Goal: Information Seeking & Learning: Learn about a topic

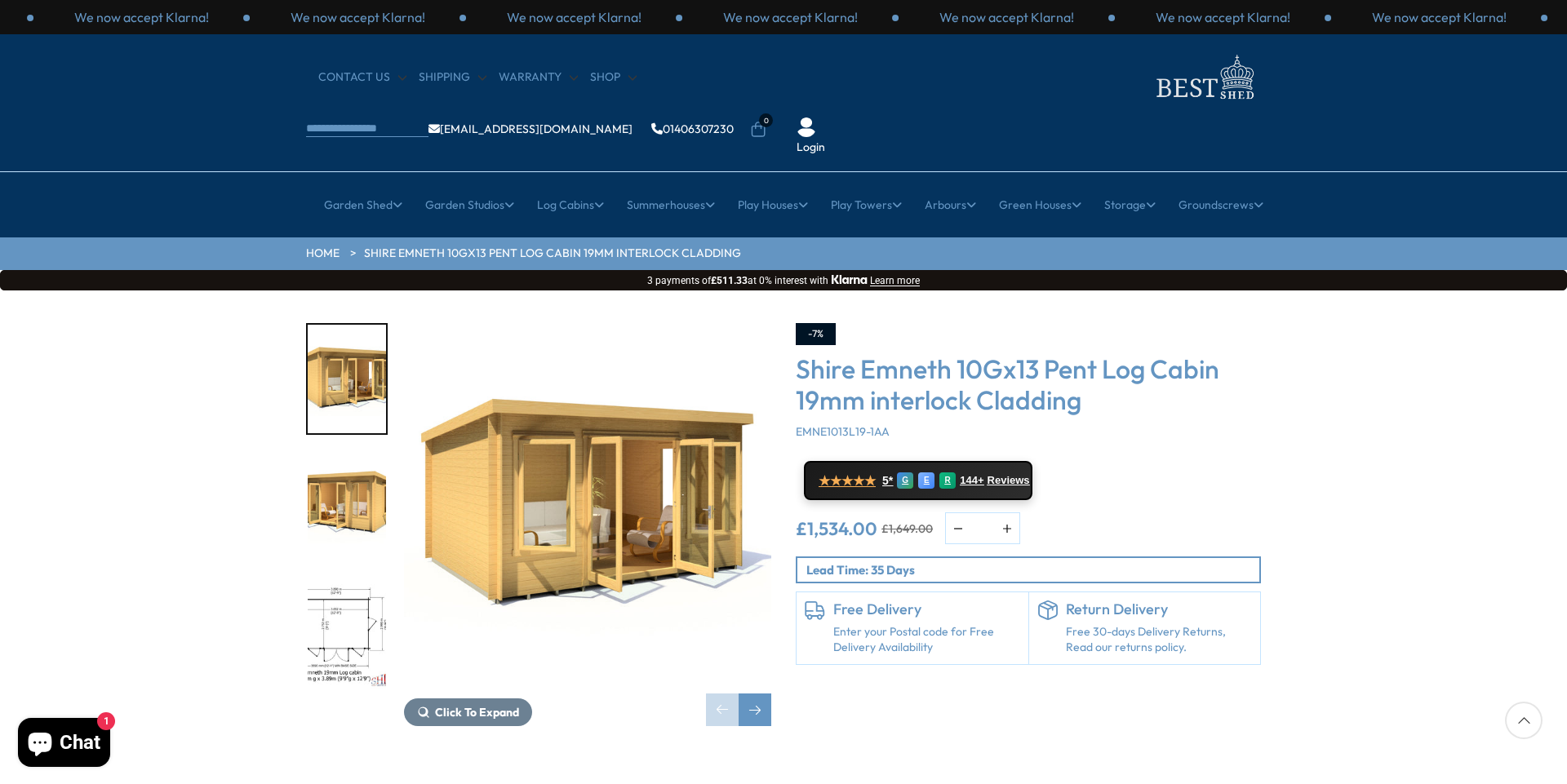
click at [573, 478] on img "1 / 15" at bounding box center [587, 506] width 367 height 367
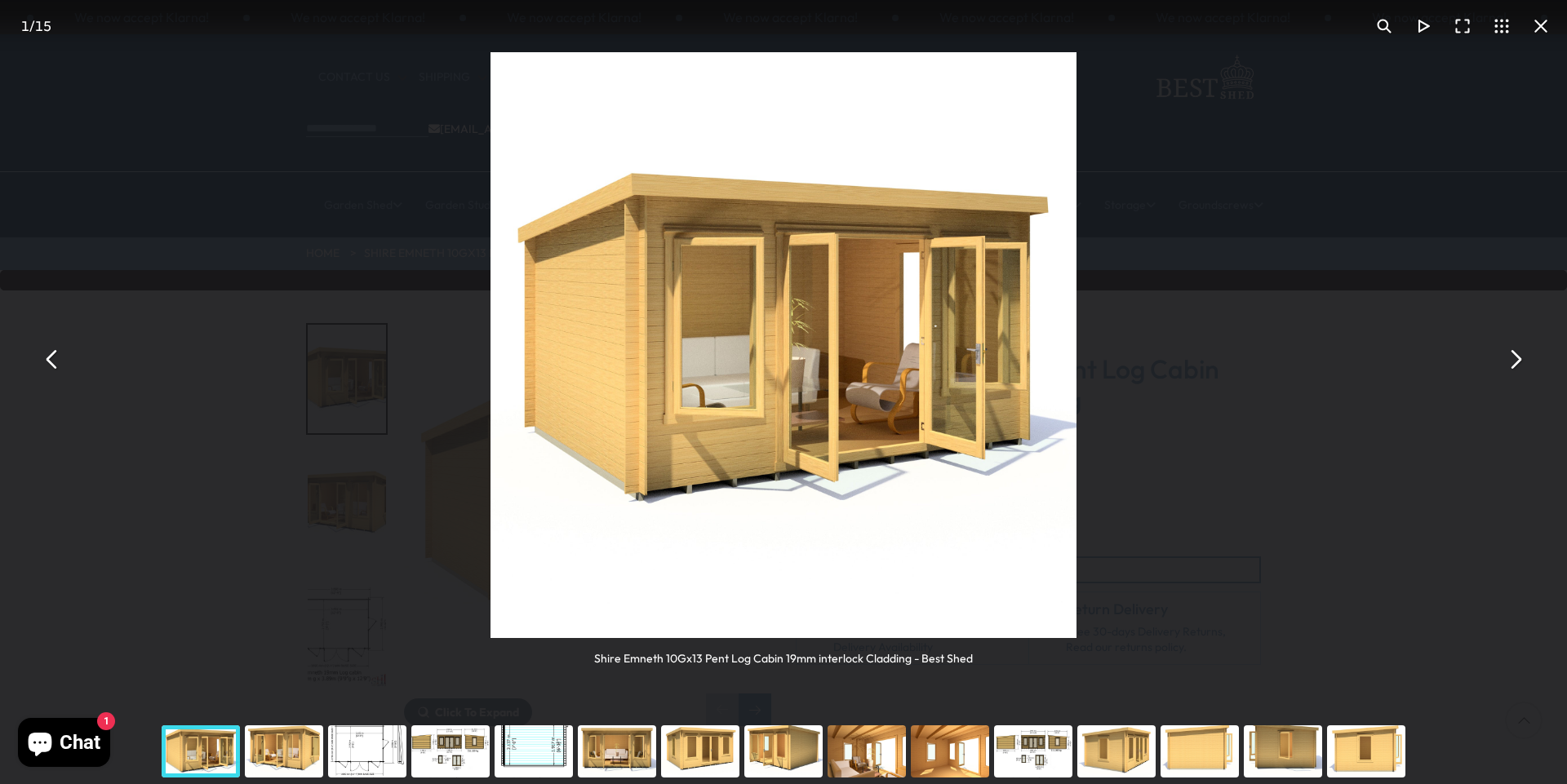
click at [722, 447] on img "You can close this modal content with the ESC key" at bounding box center [783, 345] width 586 height 586
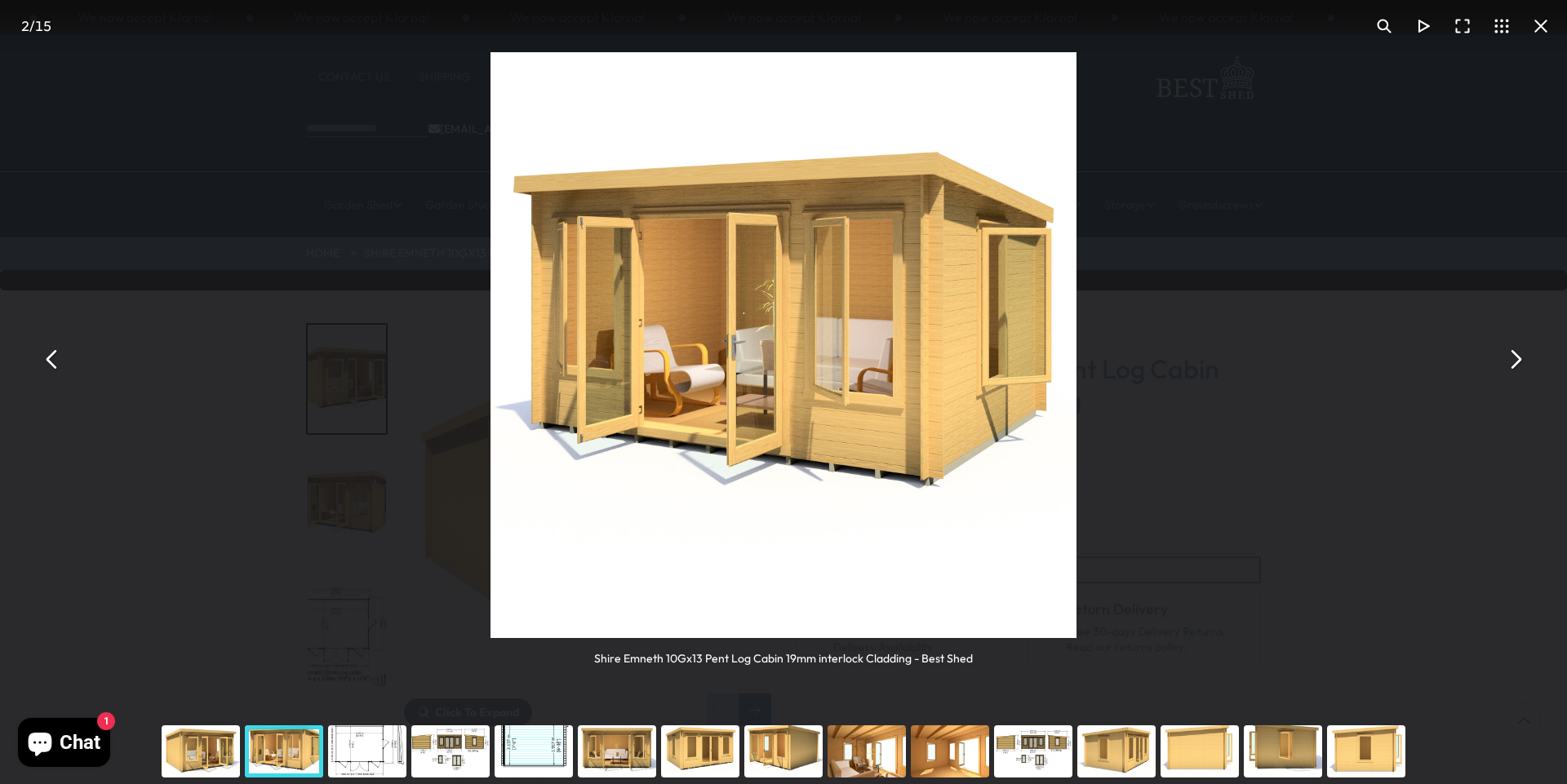
click at [1537, 28] on button "You can close this modal content with the ESC key" at bounding box center [1540, 25] width 39 height 39
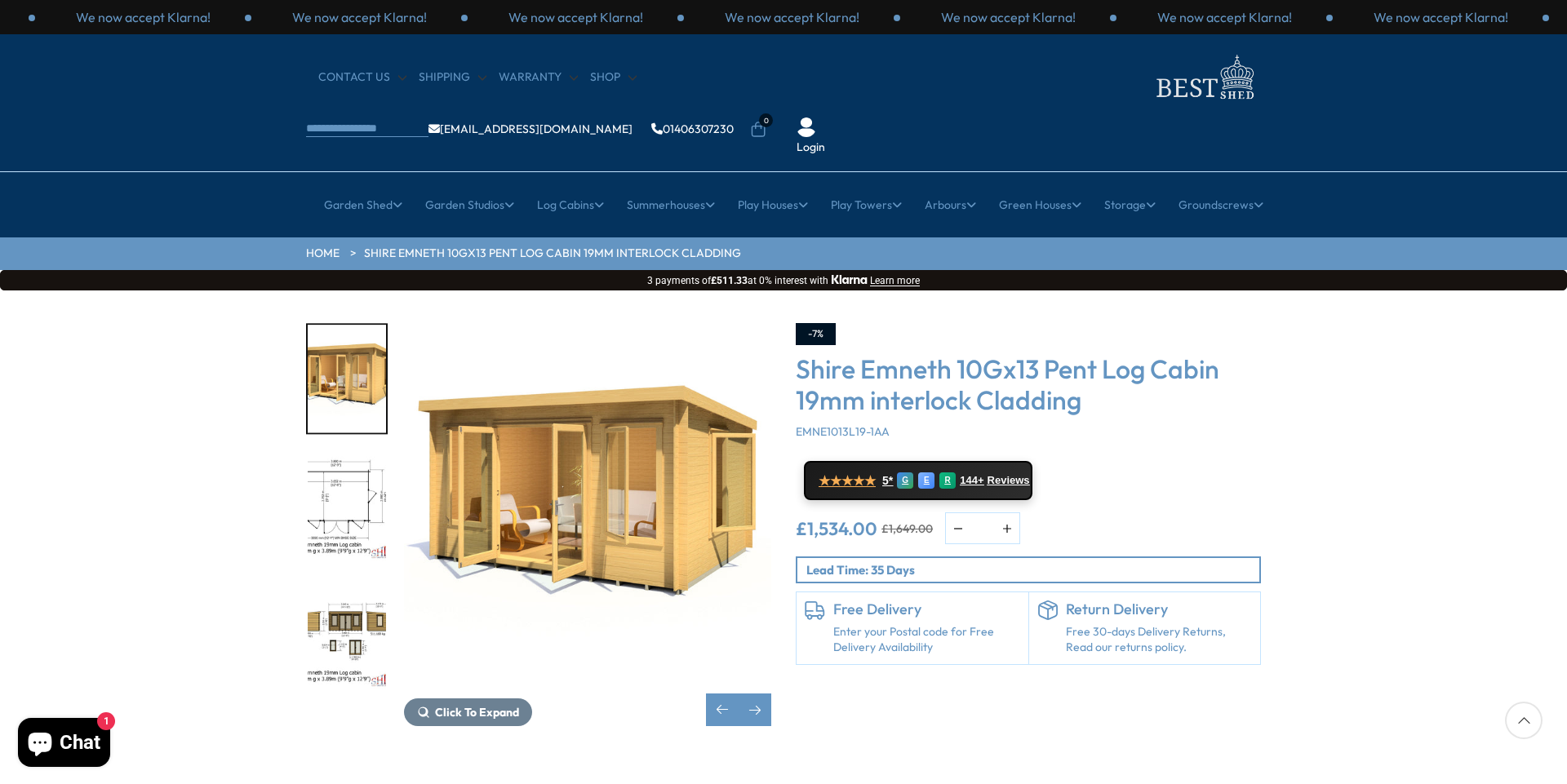
click at [677, 408] on img "2 / 15" at bounding box center [587, 506] width 367 height 367
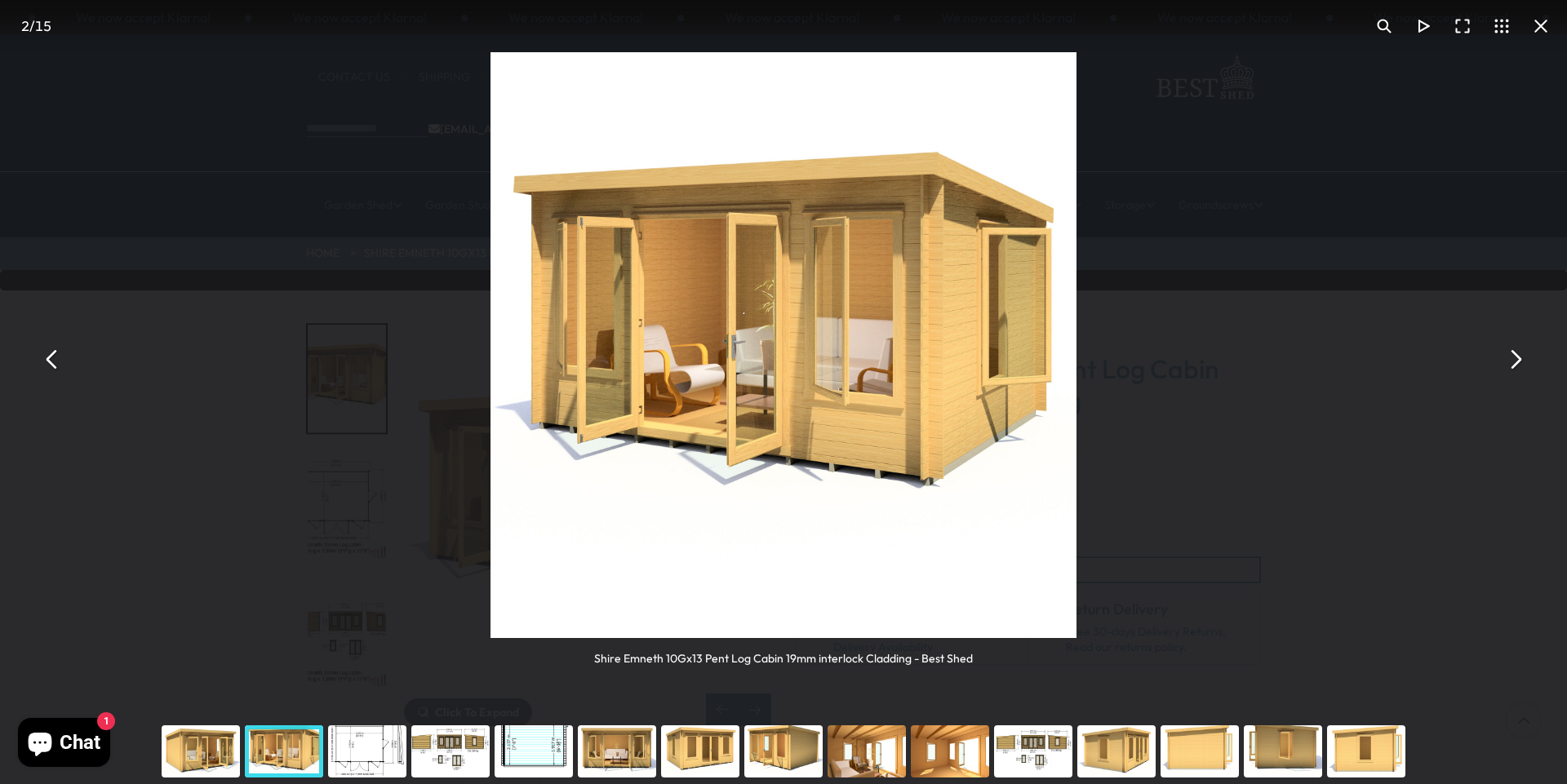
click at [740, 399] on img "You can close this modal content with the ESC key" at bounding box center [783, 345] width 586 height 586
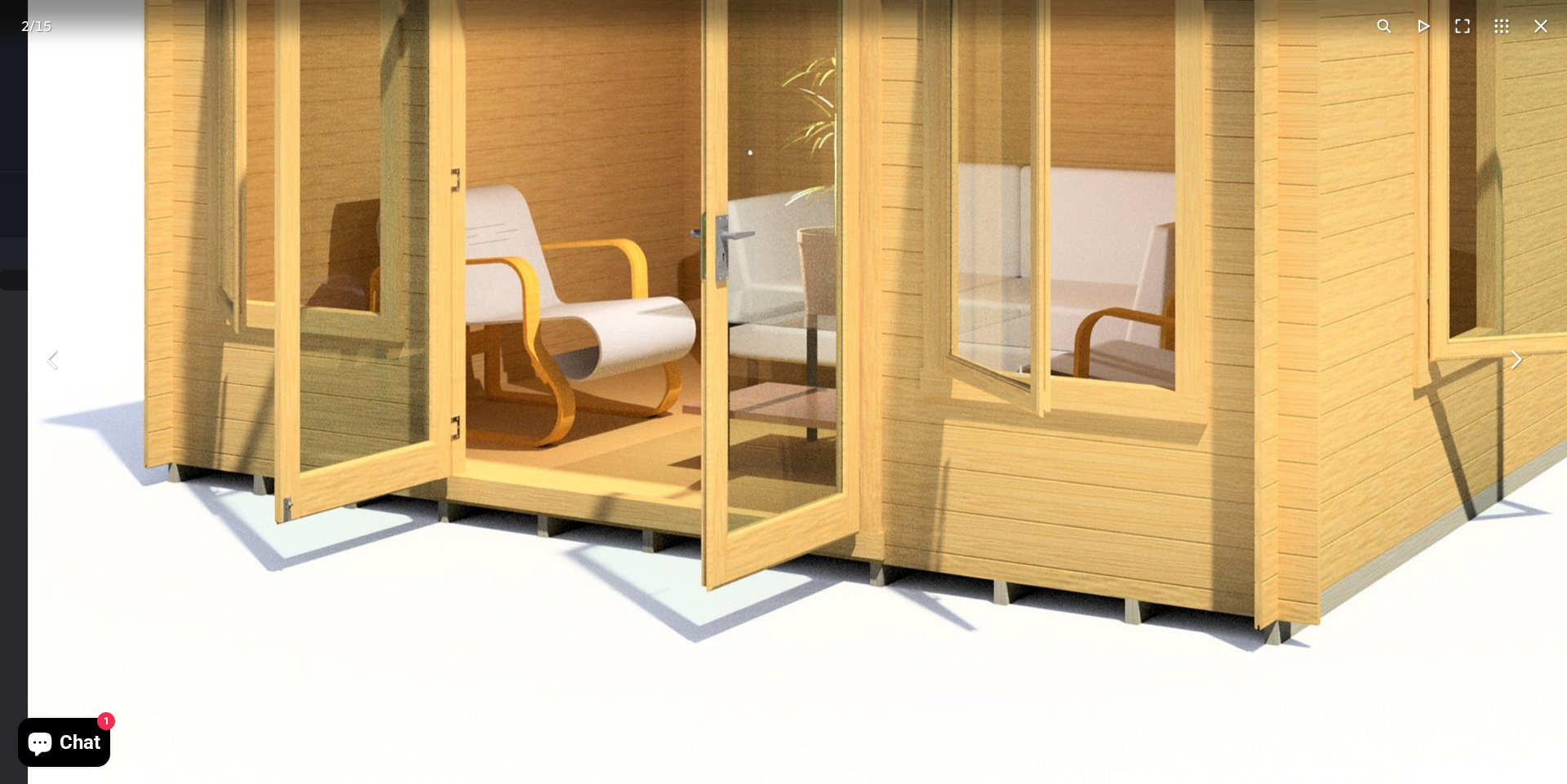
click at [1537, 29] on button "You can close this modal content with the ESC key" at bounding box center [1540, 25] width 39 height 39
